Goal: Task Accomplishment & Management: Complete application form

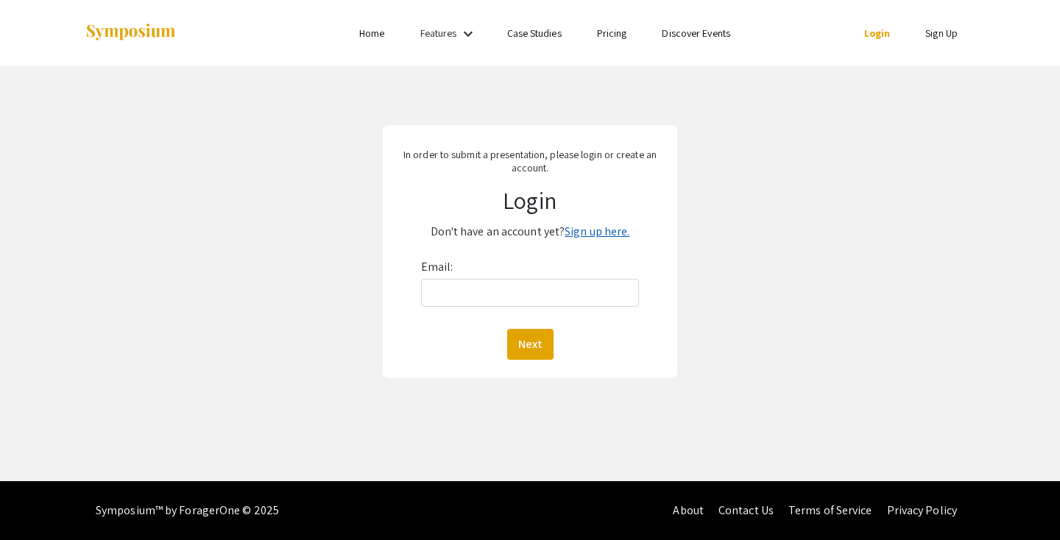
click at [592, 234] on link "Sign up here." at bounding box center [597, 231] width 65 height 15
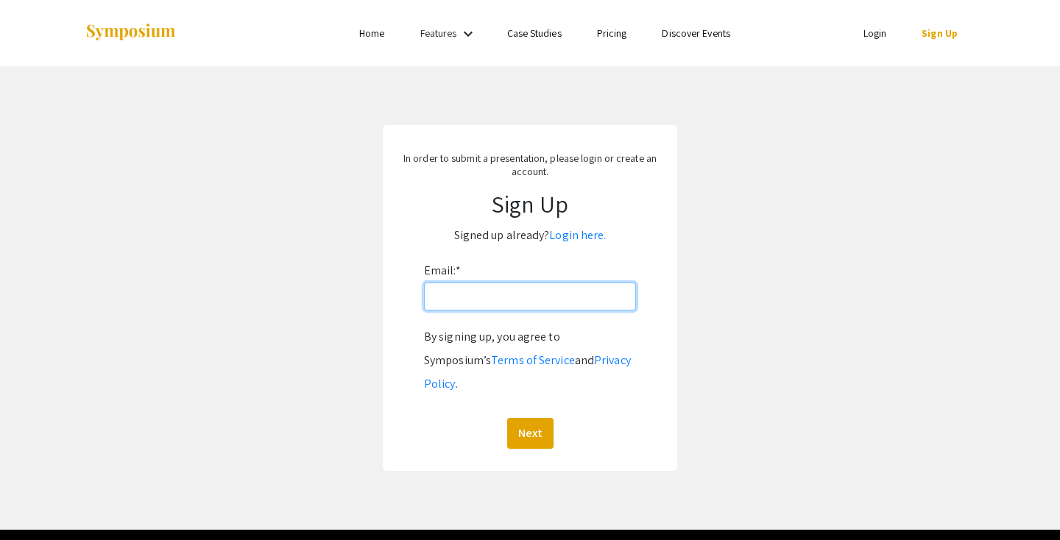
click at [570, 300] on input "Email: *" at bounding box center [530, 297] width 212 height 28
click at [531, 302] on input "yd0002" at bounding box center [530, 297] width 212 height 28
type input "[EMAIL_ADDRESS][DOMAIN_NAME]"
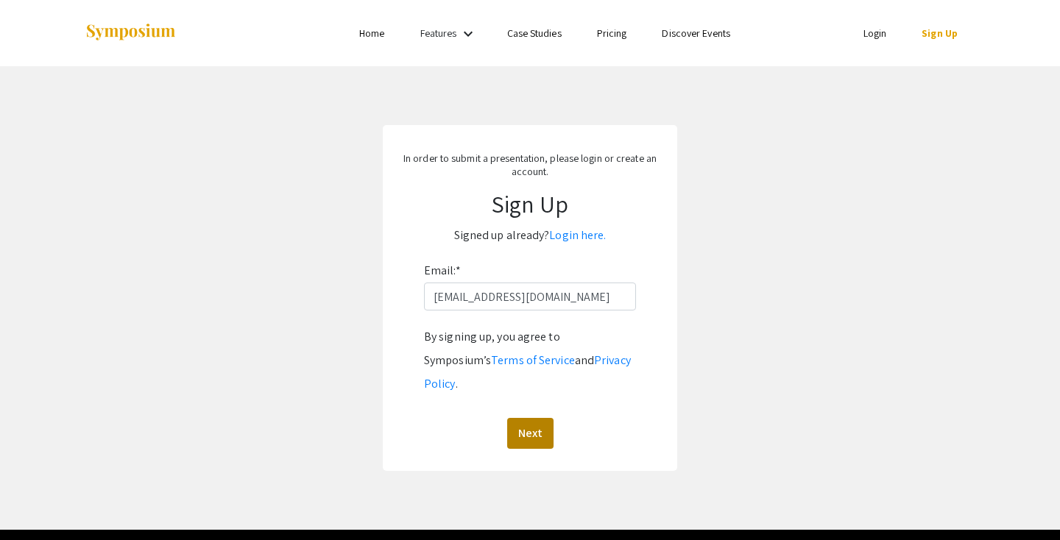
click at [533, 418] on button "Next" at bounding box center [530, 433] width 46 height 31
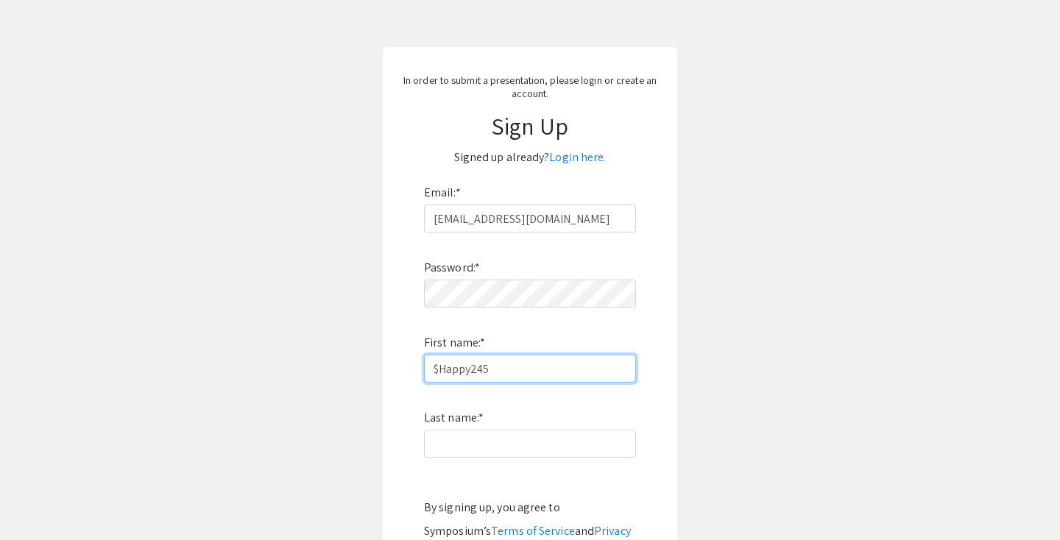
scroll to position [95, 0]
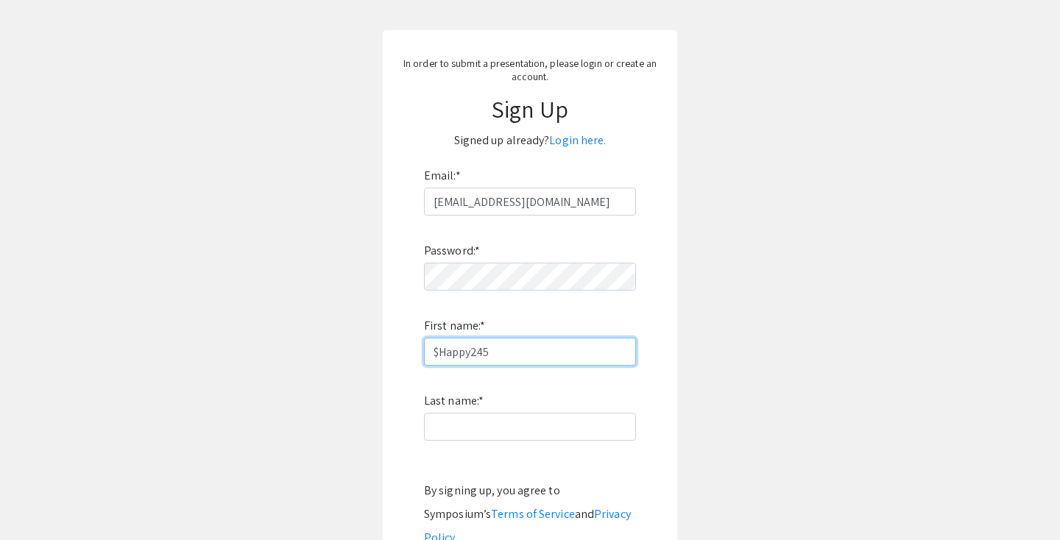
drag, startPoint x: 518, startPoint y: 352, endPoint x: 367, endPoint y: 345, distance: 151.0
click at [367, 345] on app-signup "In order to submit a presentation, please login or create an account. Sign Up S…" at bounding box center [530, 327] width 1060 height 595
type input "Yongjia"
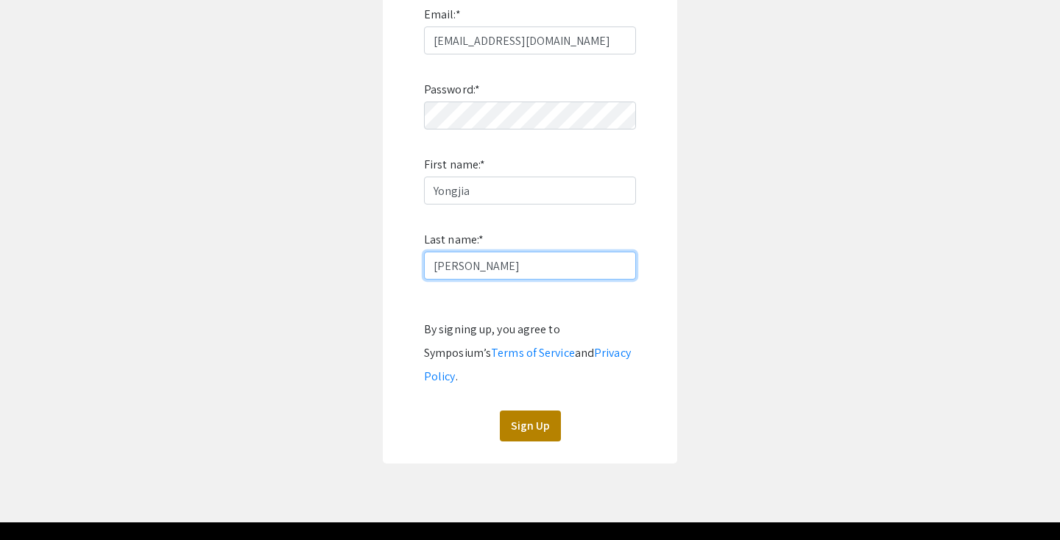
type input "[PERSON_NAME]"
click at [518, 411] on button "Sign Up" at bounding box center [530, 426] width 61 height 31
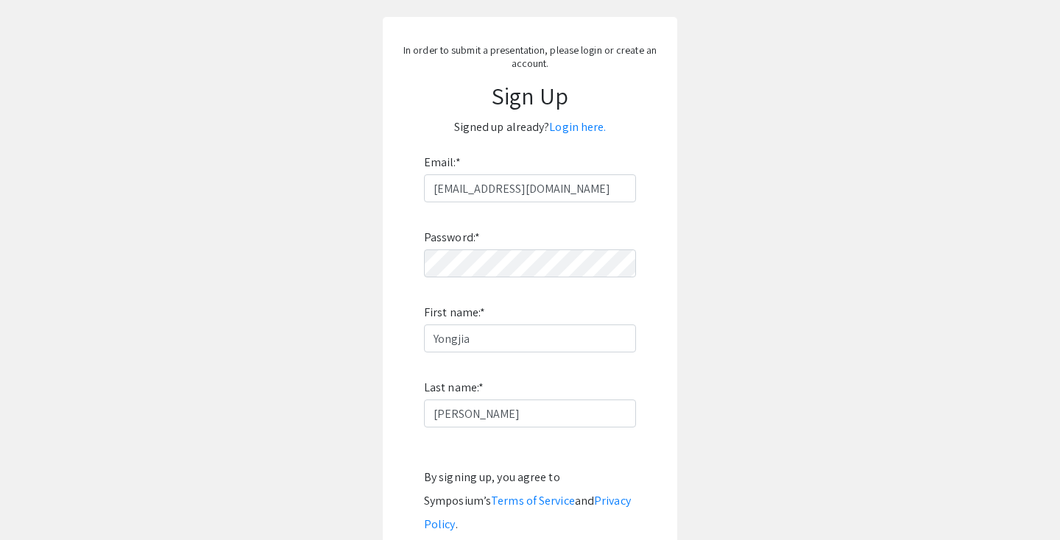
scroll to position [12, 0]
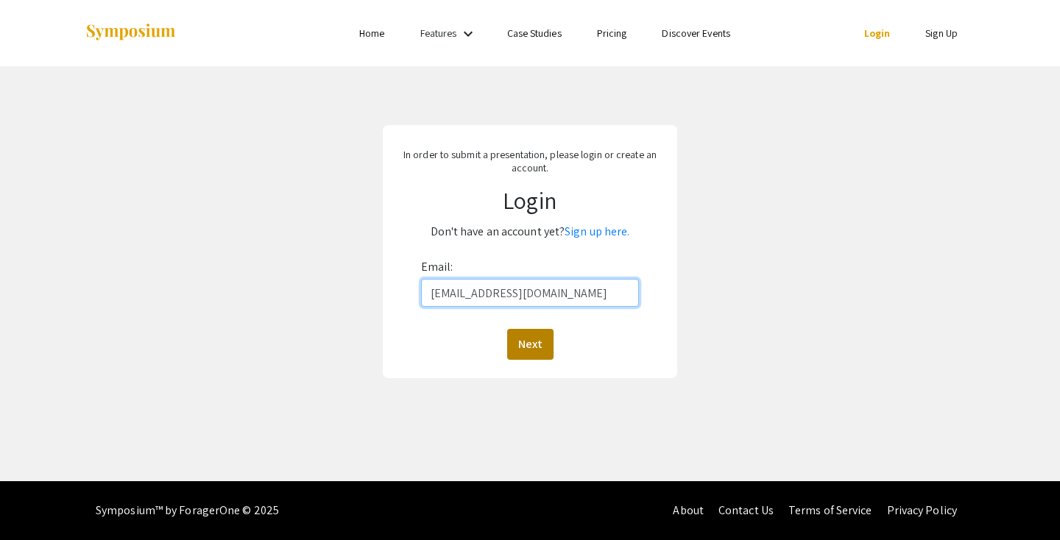
type input "[EMAIL_ADDRESS][DOMAIN_NAME]"
click at [537, 346] on button "Next" at bounding box center [530, 344] width 46 height 31
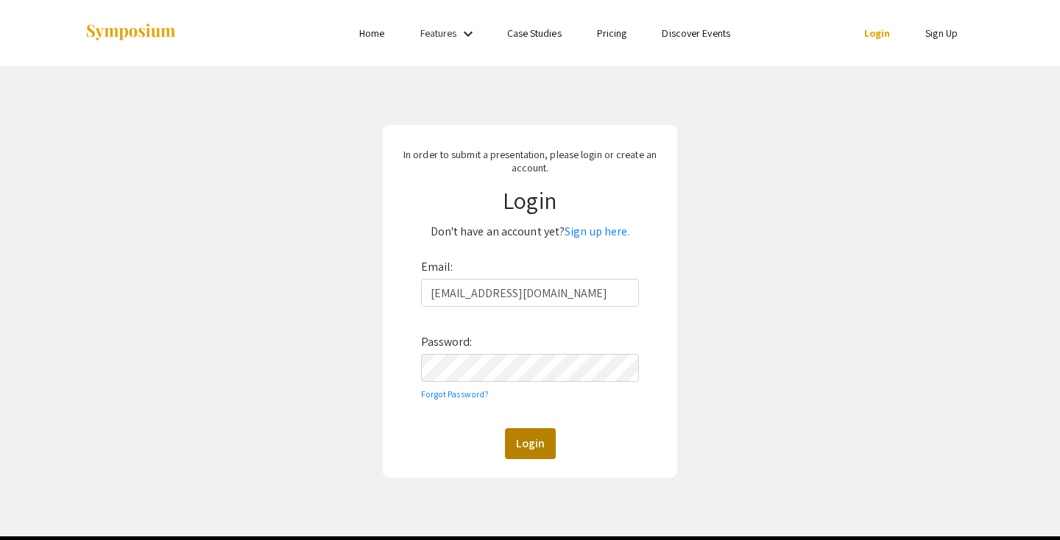
click at [524, 448] on button "Login" at bounding box center [530, 443] width 51 height 31
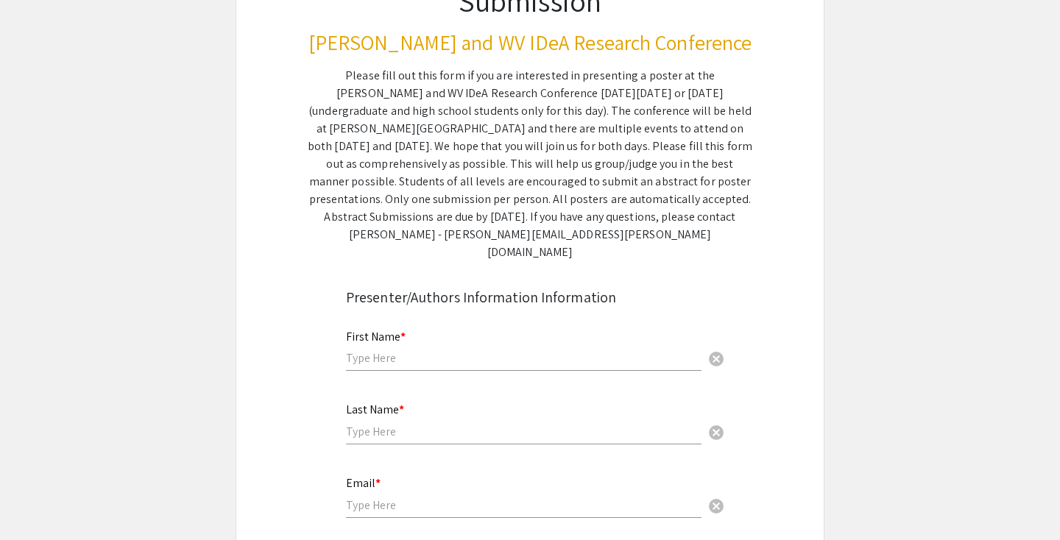
scroll to position [203, 0]
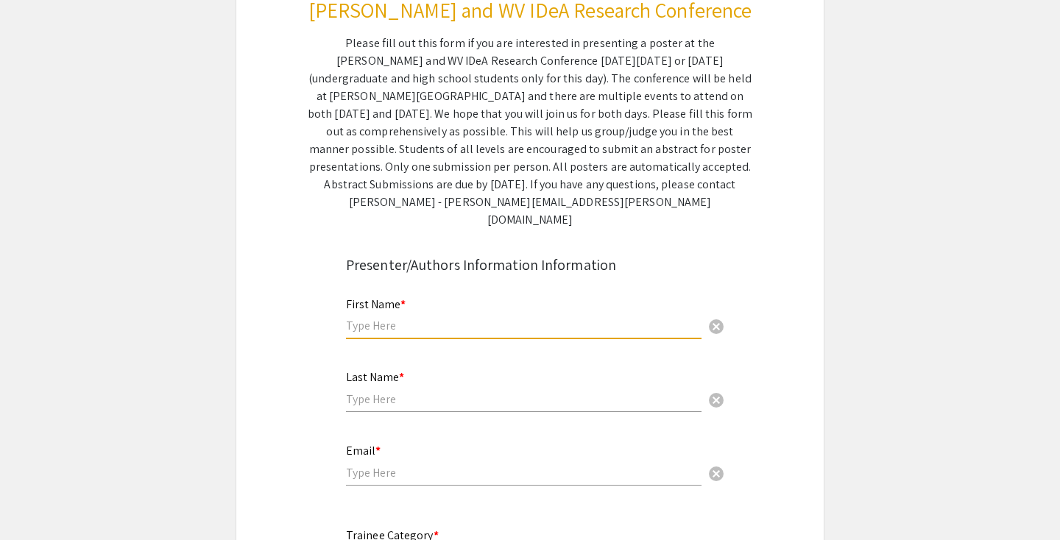
click at [524, 318] on input "text" at bounding box center [524, 325] width 356 height 15
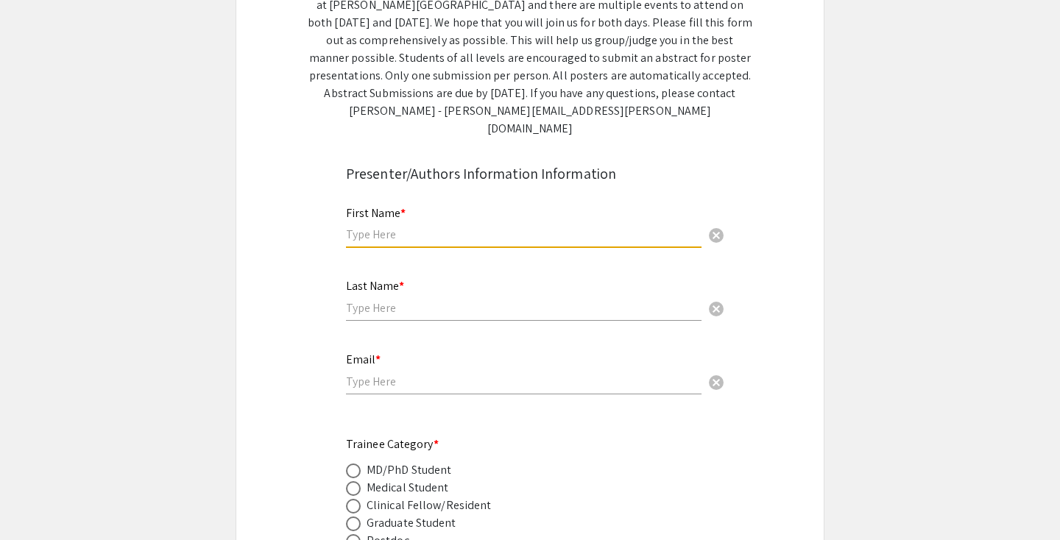
scroll to position [417, 0]
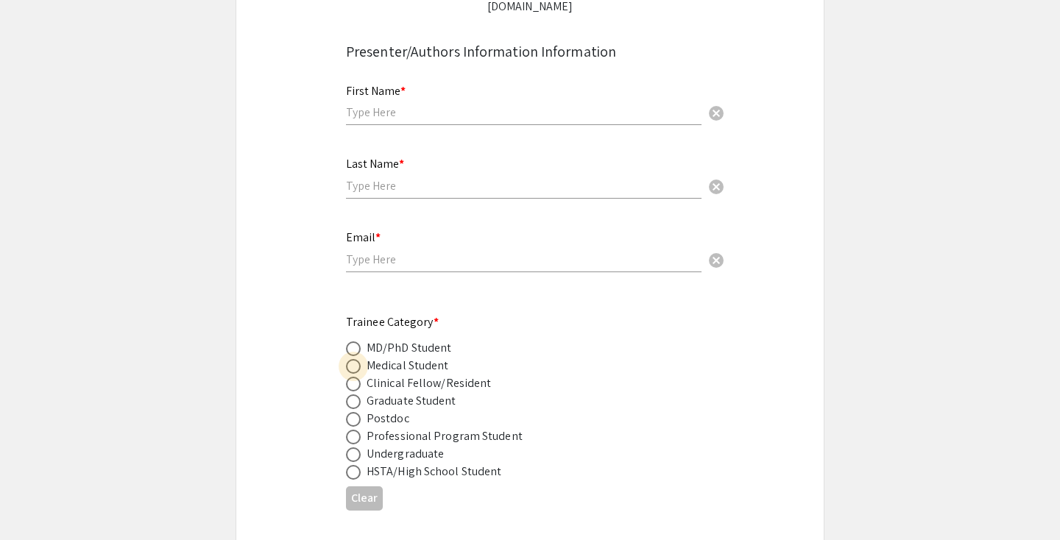
click at [353, 359] on span at bounding box center [353, 366] width 15 height 15
click at [353, 359] on input "radio" at bounding box center [353, 366] width 15 height 15
radio input "true"
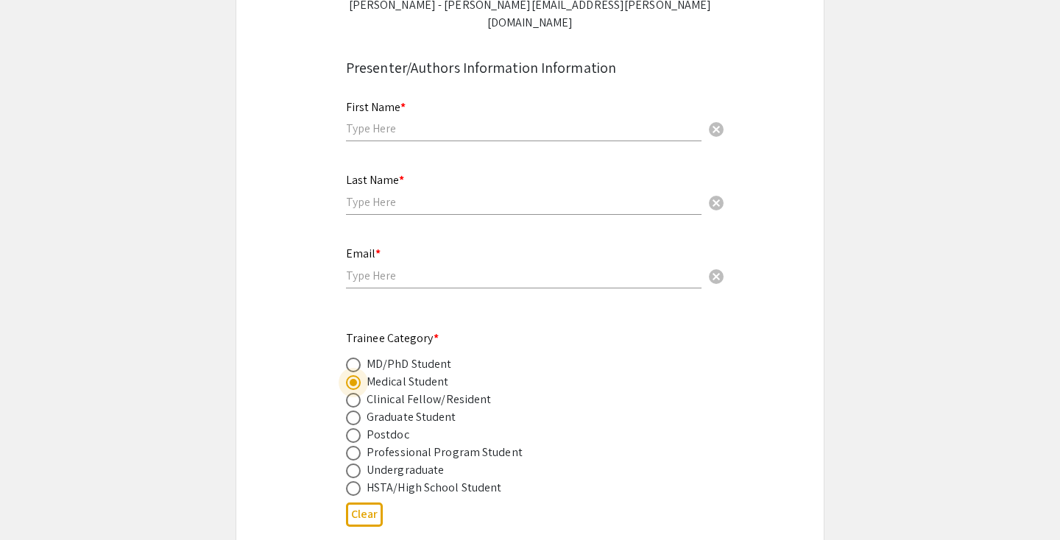
scroll to position [370, 0]
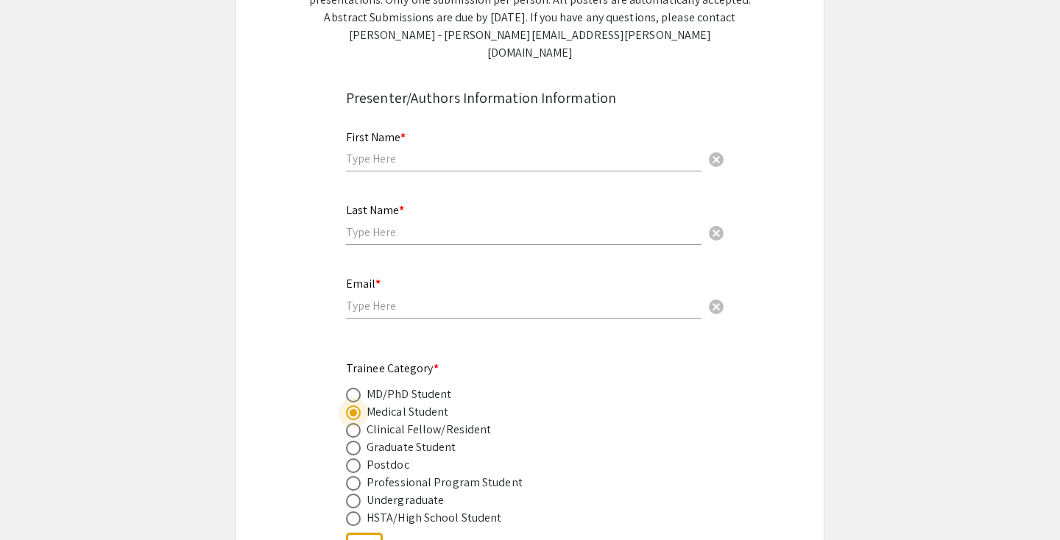
click at [403, 151] on input "text" at bounding box center [524, 158] width 356 height 15
type input "Yongjia"
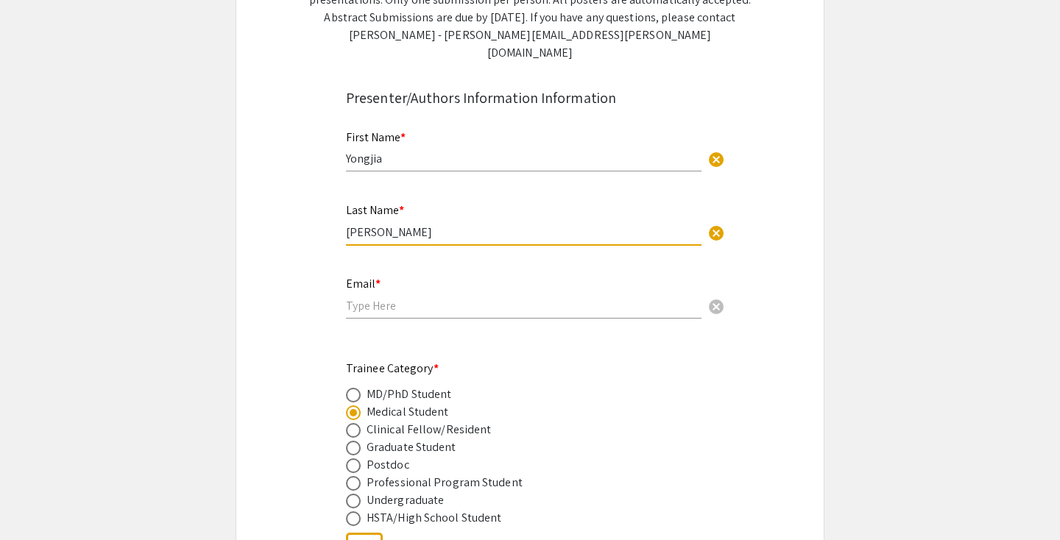
type input "[PERSON_NAME]"
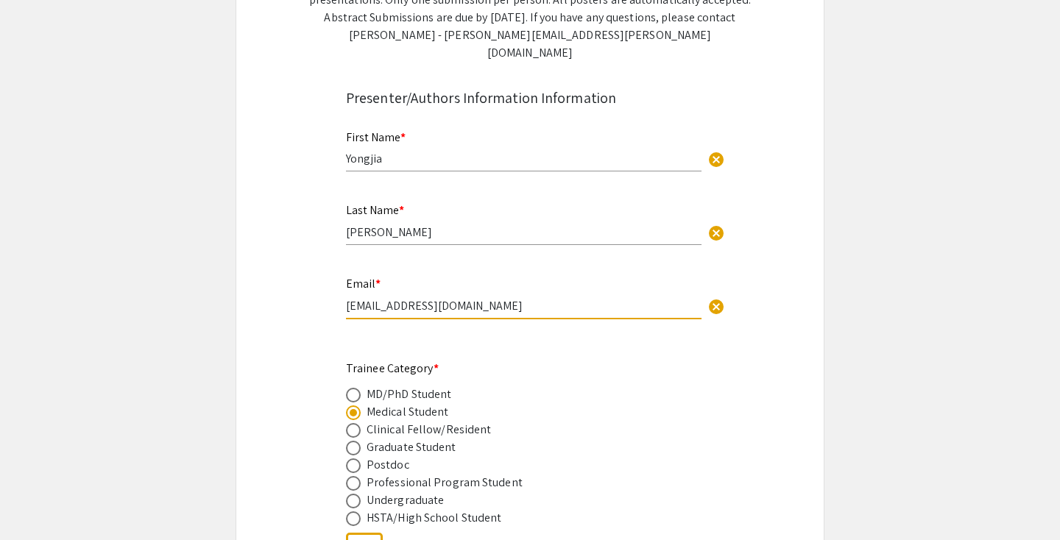
type input "[EMAIL_ADDRESS][DOMAIN_NAME]"
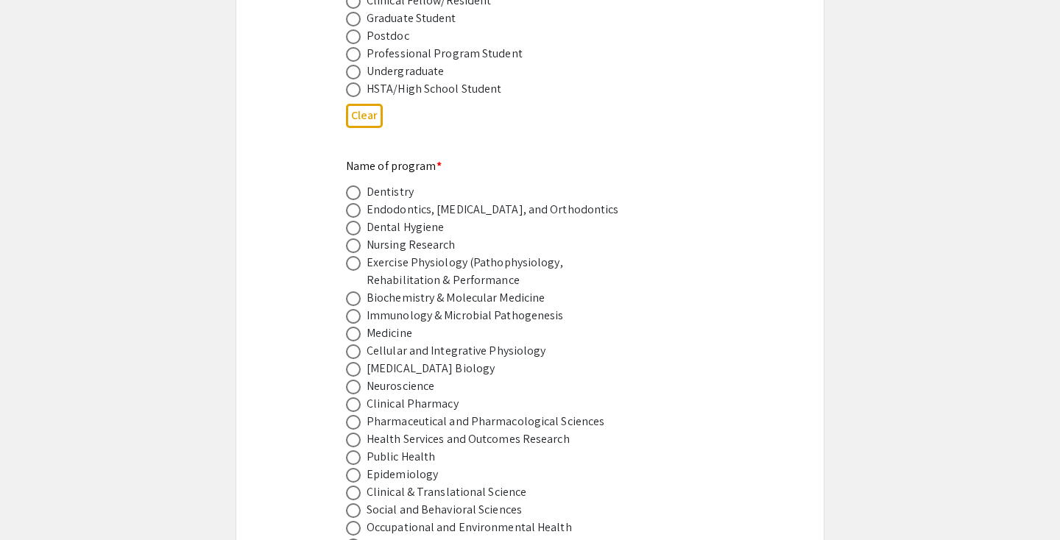
scroll to position [863, 0]
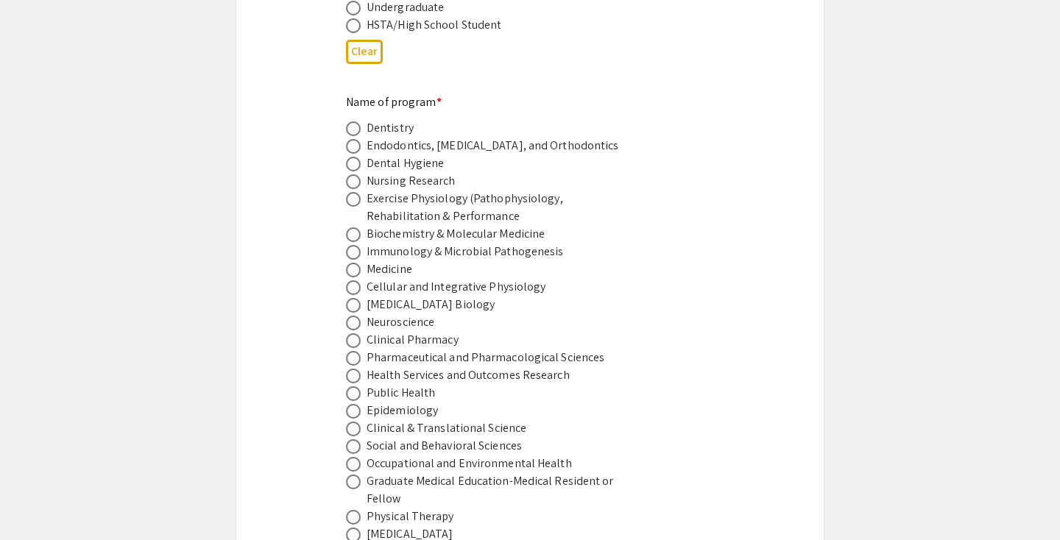
click at [350, 263] on span at bounding box center [353, 270] width 15 height 15
click at [350, 263] on input "radio" at bounding box center [353, 270] width 15 height 15
radio input "true"
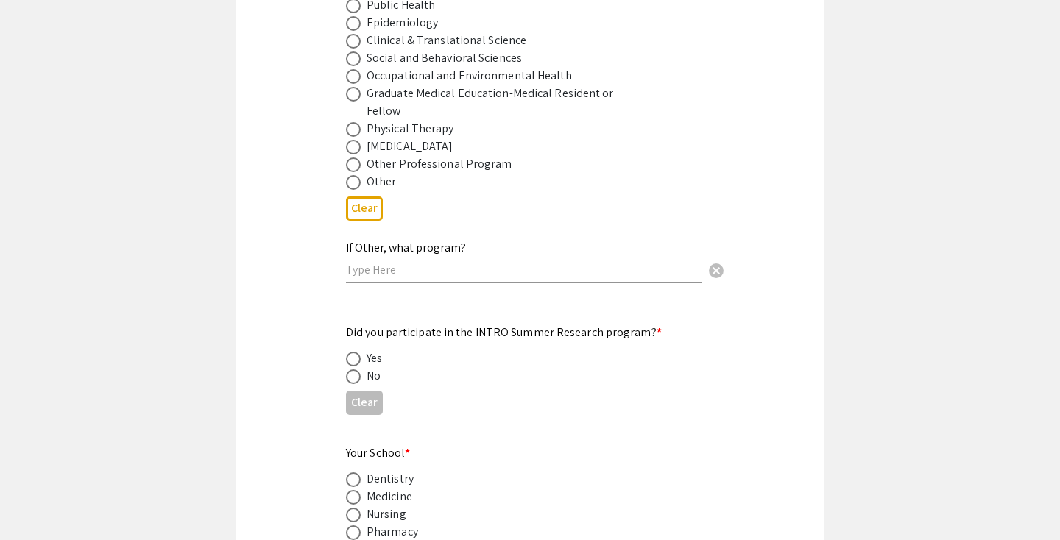
scroll to position [1291, 0]
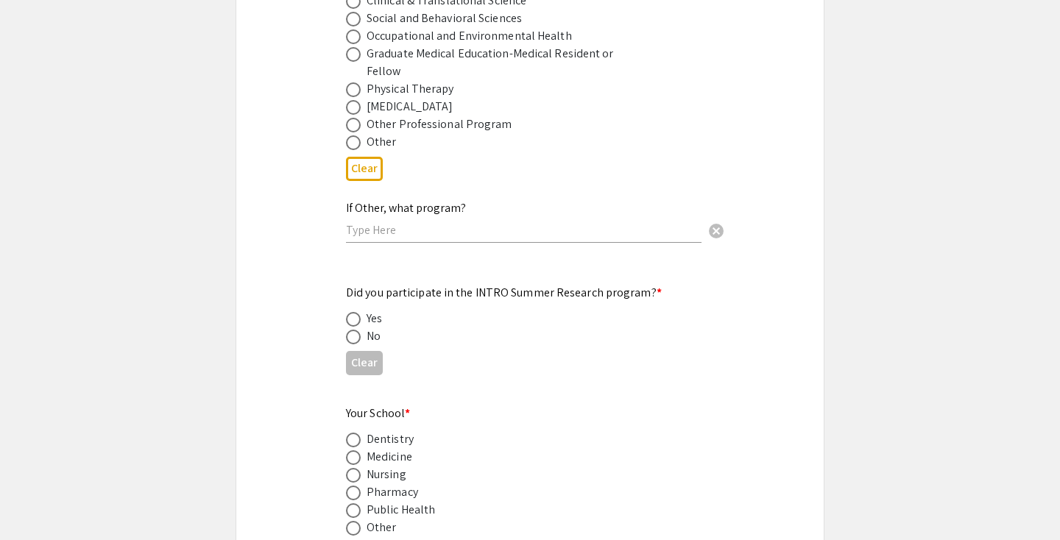
click at [351, 330] on span at bounding box center [353, 337] width 15 height 15
click at [351, 330] on input "radio" at bounding box center [353, 337] width 15 height 15
radio input "true"
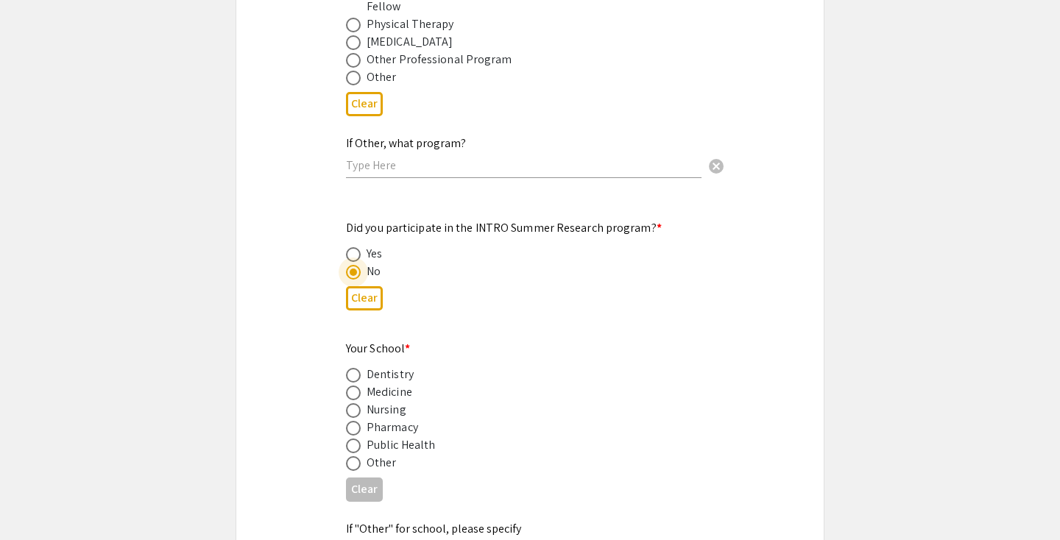
click at [356, 386] on span at bounding box center [353, 393] width 15 height 15
click at [356, 386] on input "radio" at bounding box center [353, 393] width 15 height 15
radio input "true"
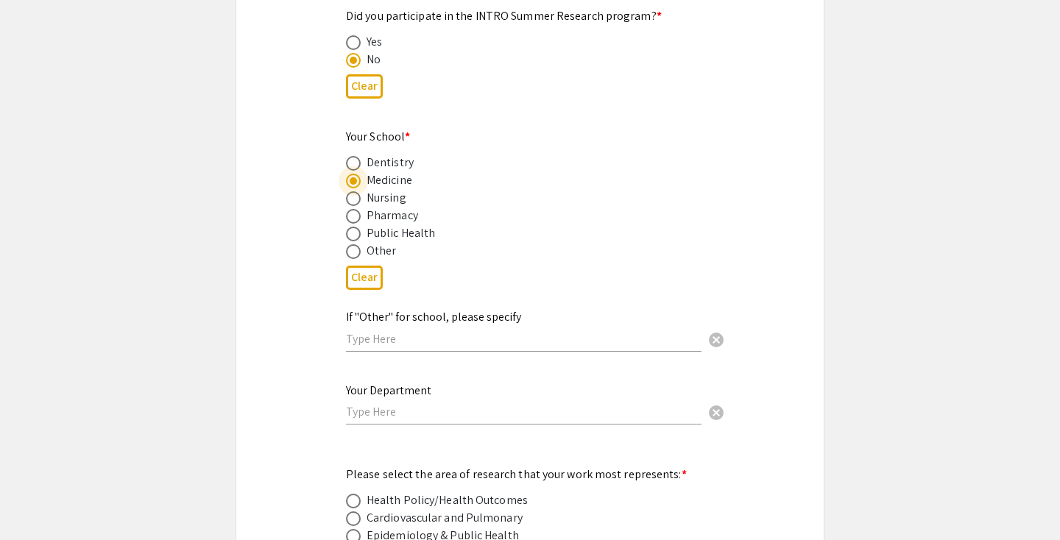
scroll to position [1606, 0]
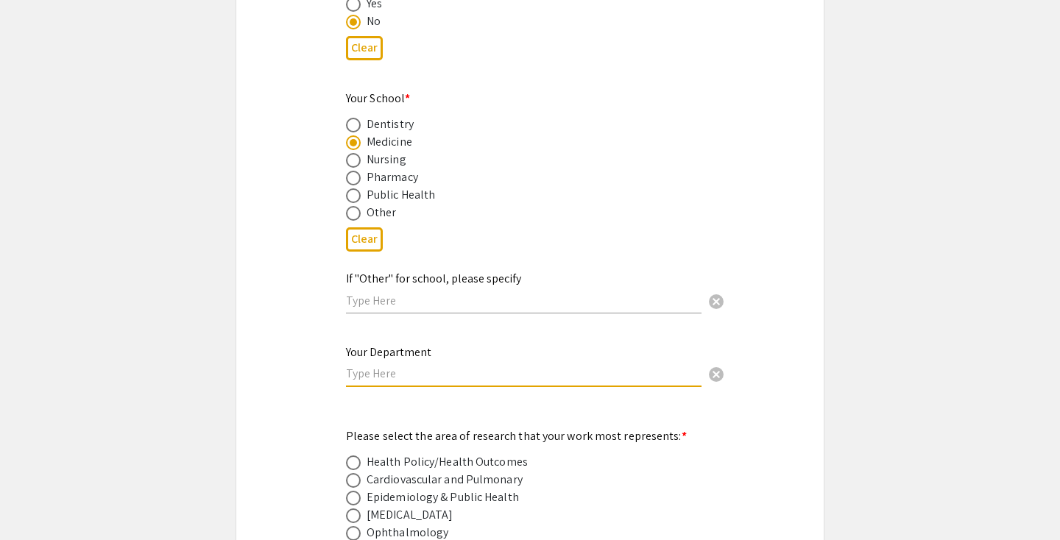
click at [381, 366] on input "text" at bounding box center [524, 373] width 356 height 15
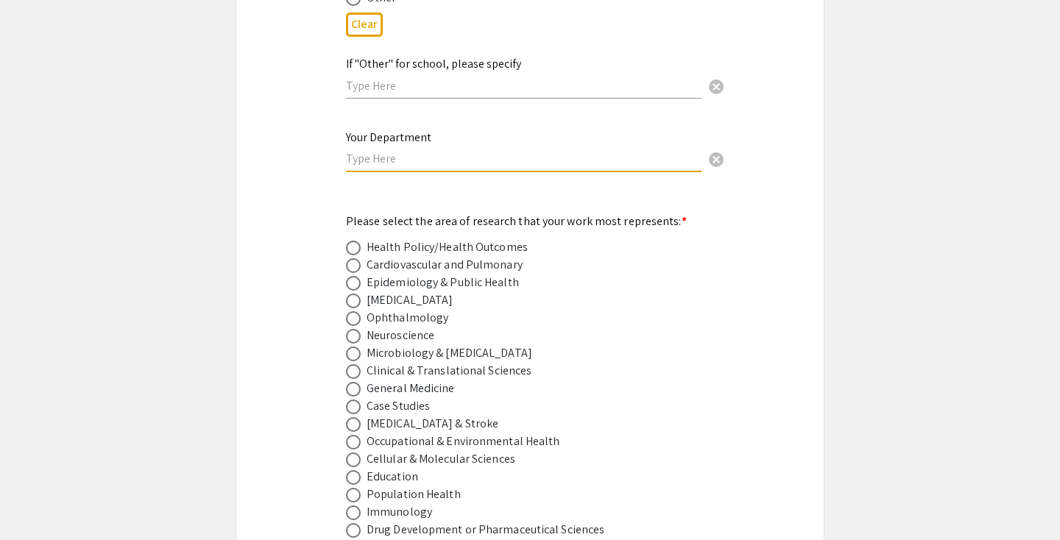
scroll to position [1878, 0]
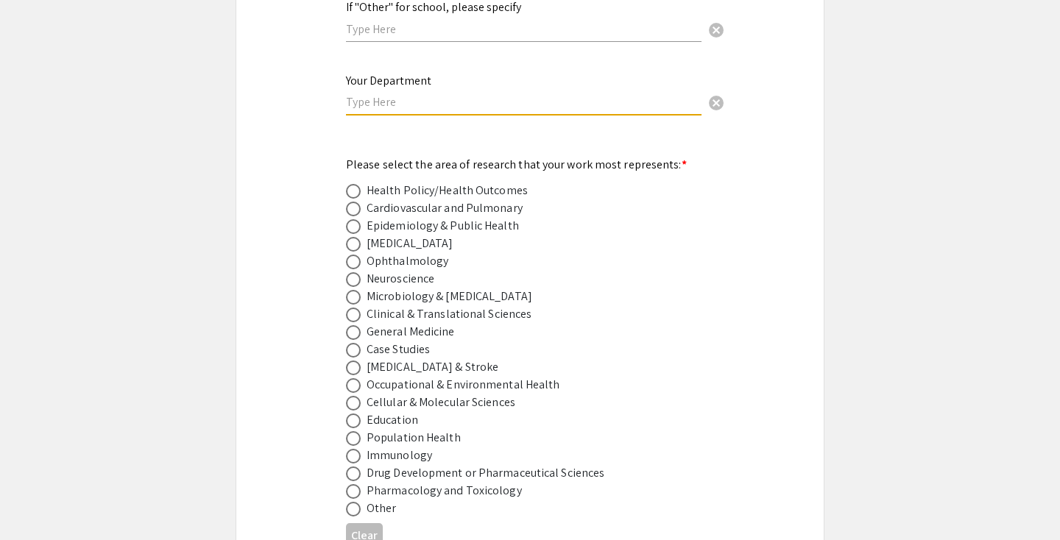
click at [355, 184] on span at bounding box center [353, 191] width 15 height 15
click at [355, 184] on input "radio" at bounding box center [353, 191] width 15 height 15
radio input "true"
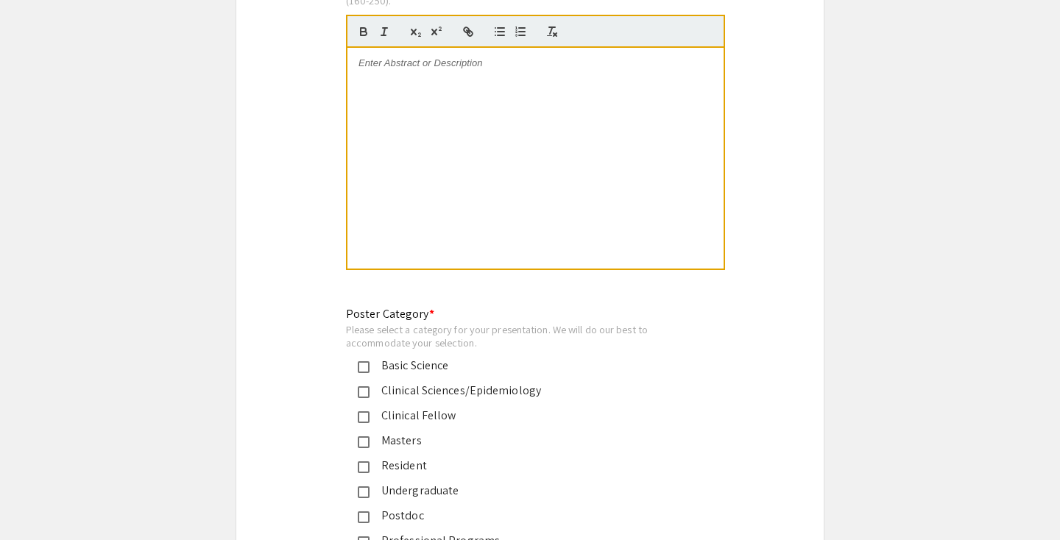
scroll to position [3549, 0]
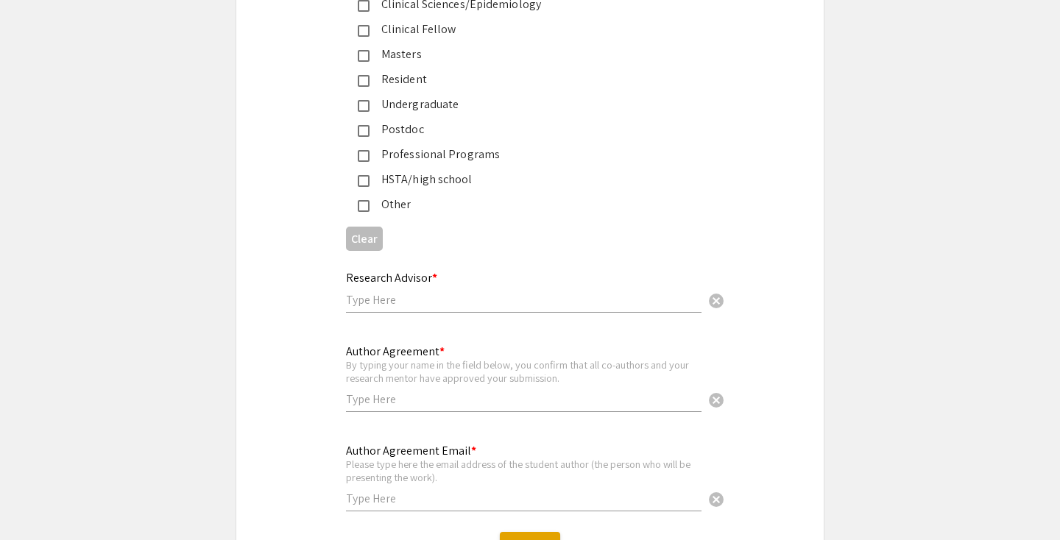
click at [432, 292] on input "text" at bounding box center [524, 299] width 356 height 15
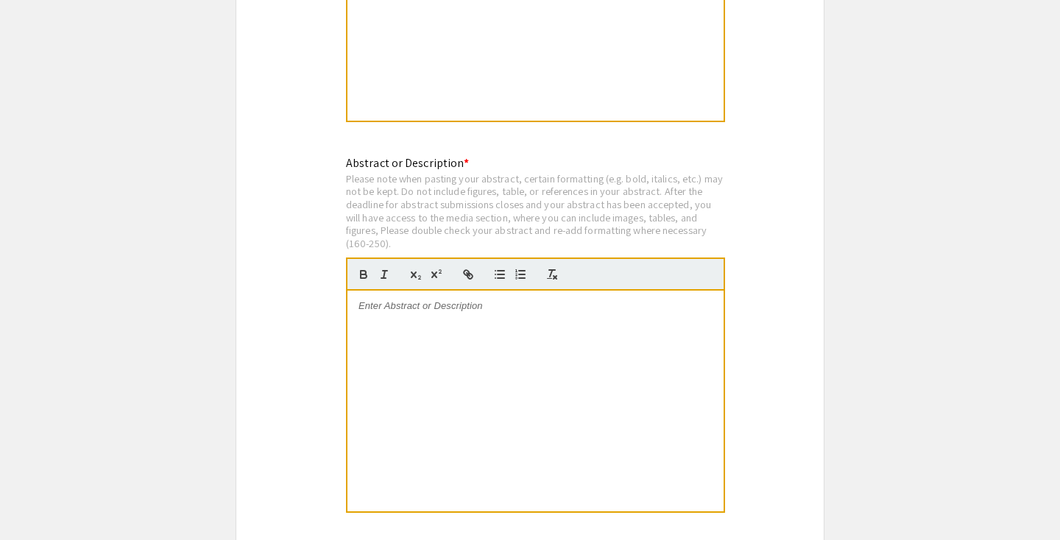
scroll to position [2717, 0]
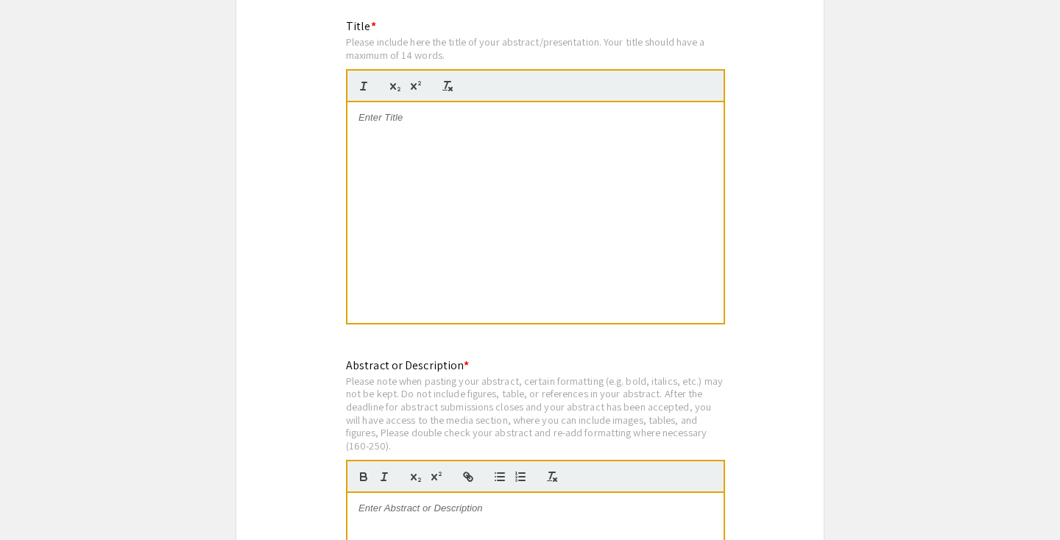
type input "[PERSON_NAME]"
click at [477, 208] on div at bounding box center [535, 212] width 376 height 221
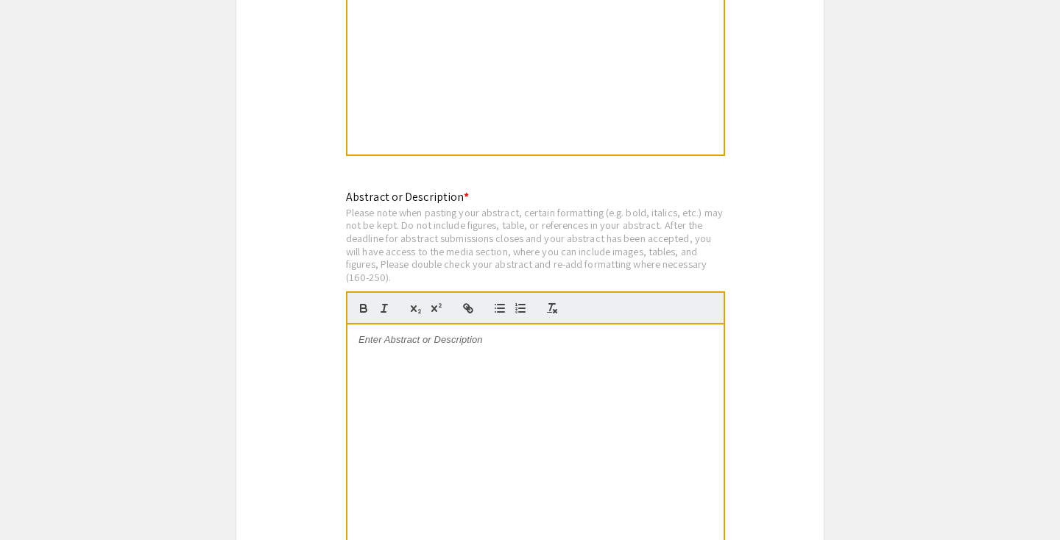
scroll to position [2654, 0]
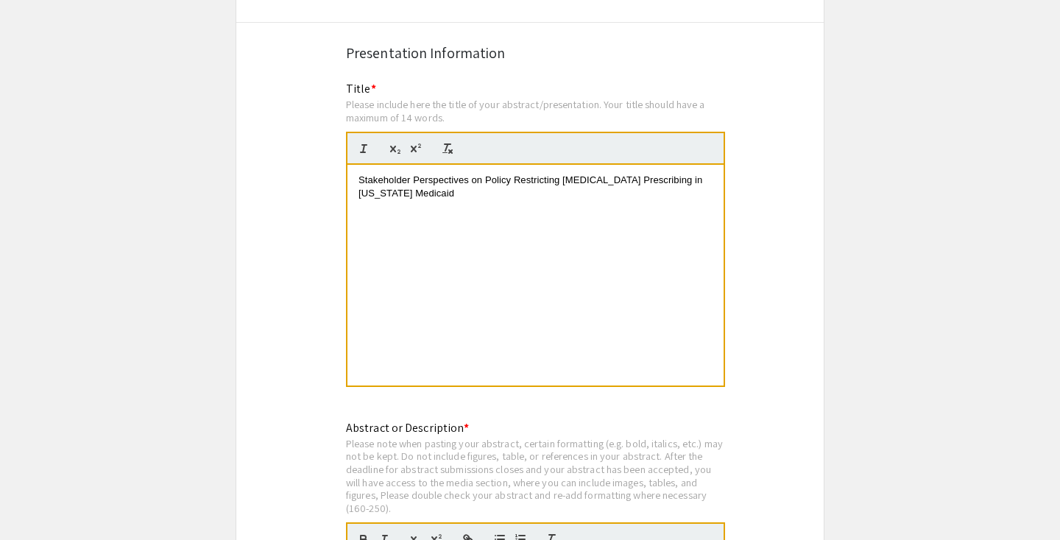
click at [483, 215] on div "Stakeholder Perspectives on Policy Restricting [MEDICAL_DATA] Prescribing in [U…" at bounding box center [535, 275] width 376 height 221
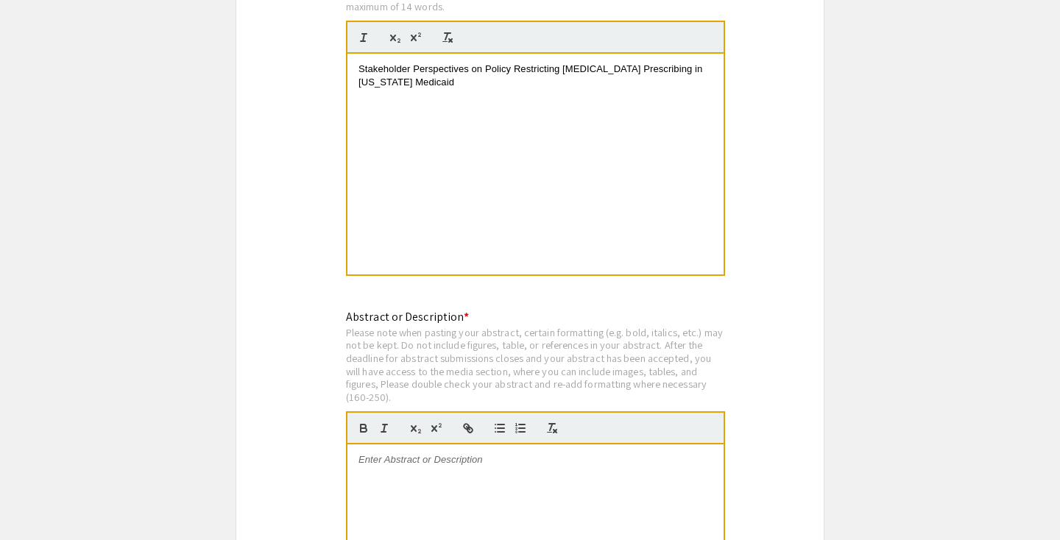
scroll to position [2891, 0]
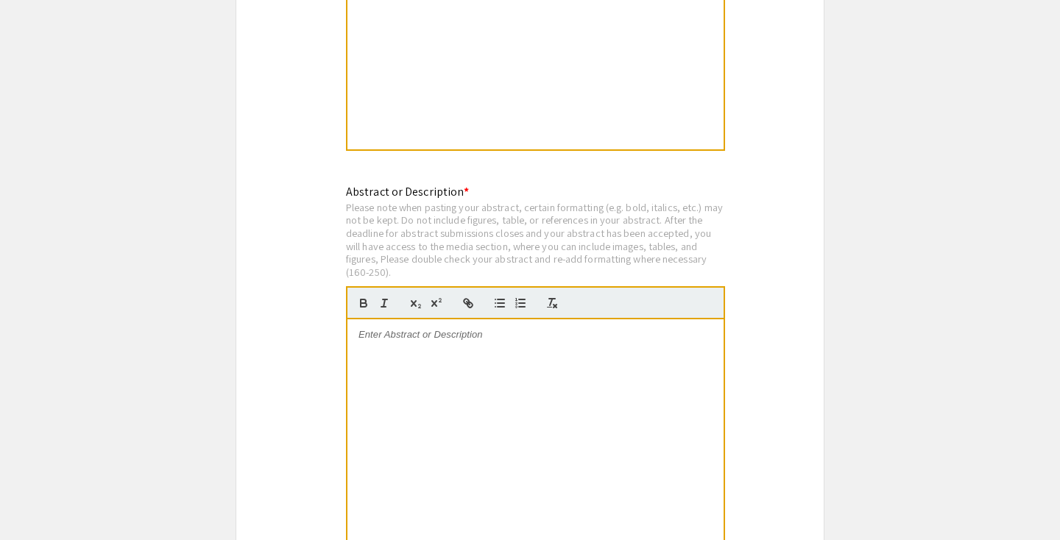
click at [467, 364] on div at bounding box center [535, 429] width 376 height 221
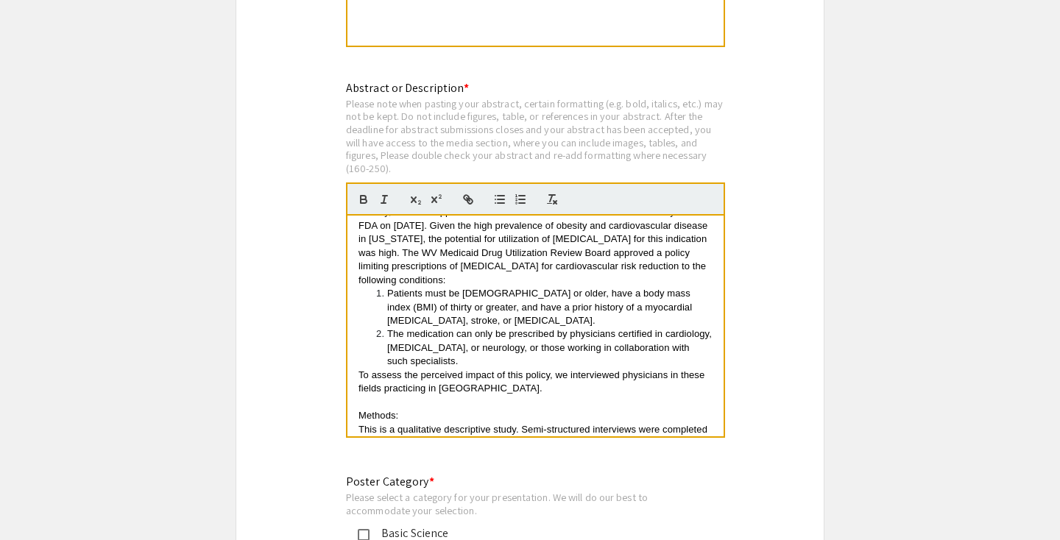
scroll to position [0, 0]
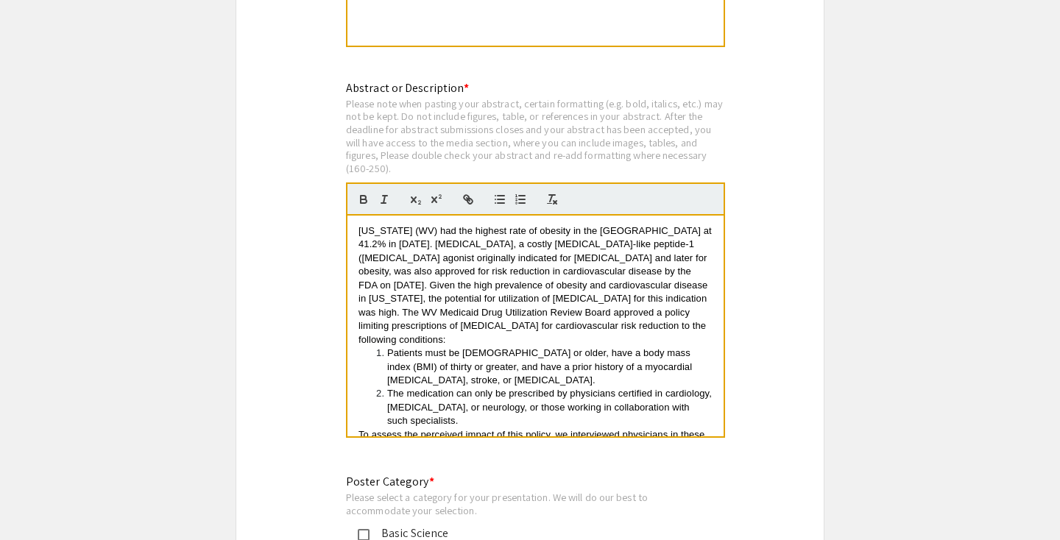
drag, startPoint x: 626, startPoint y: 393, endPoint x: 314, endPoint y: 118, distance: 415.6
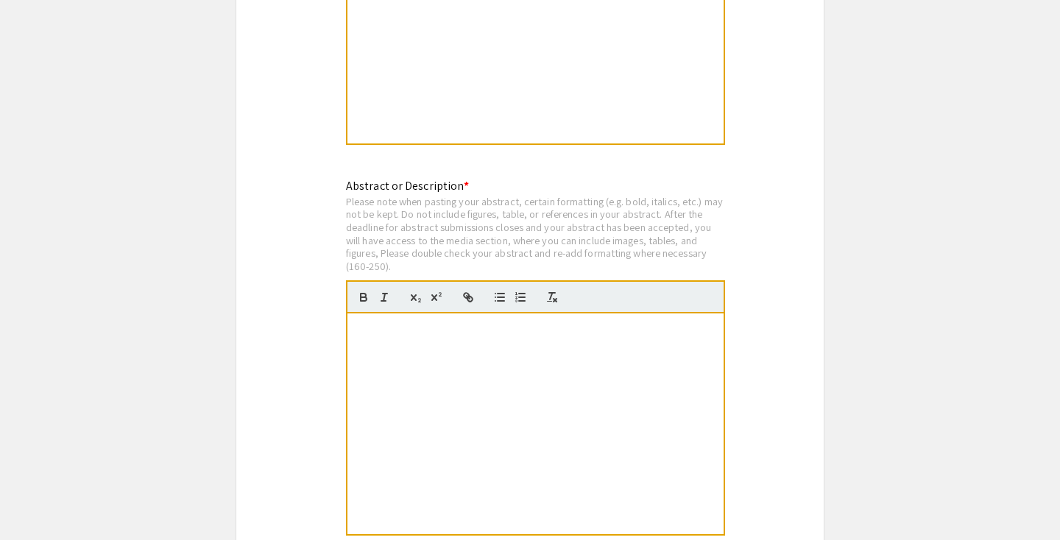
scroll to position [2966, 0]
